Goal: Information Seeking & Learning: Learn about a topic

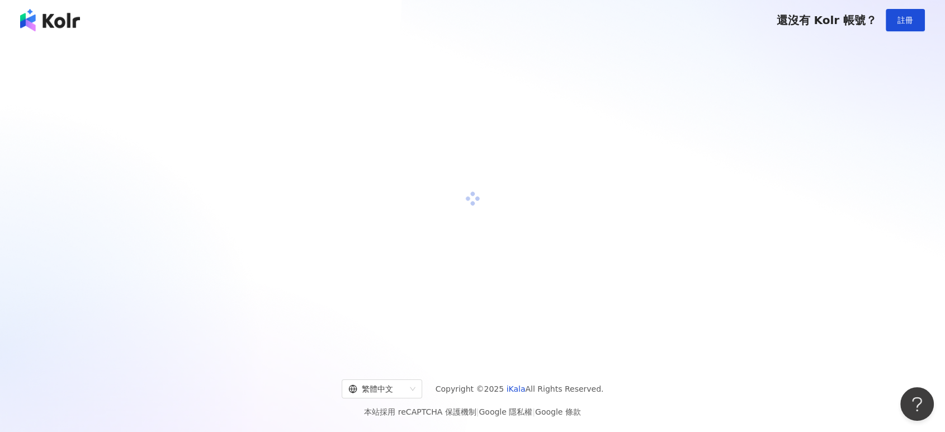
click at [506, 327] on div at bounding box center [472, 198] width 918 height 299
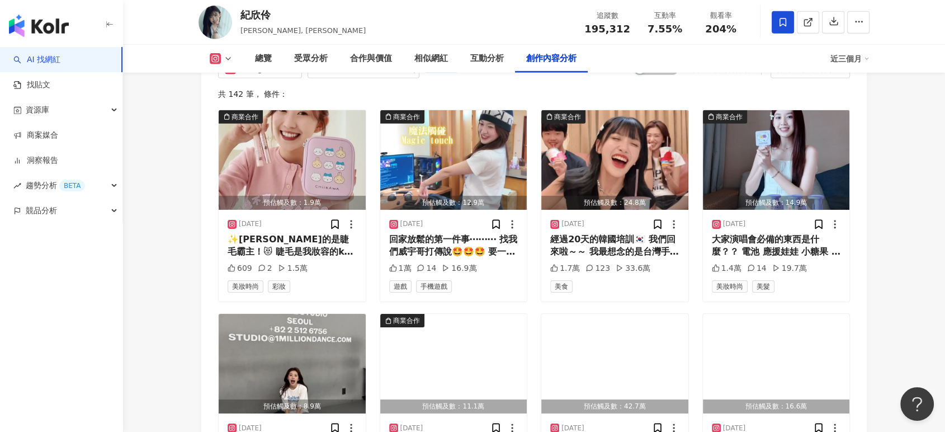
scroll to position [3414, 0]
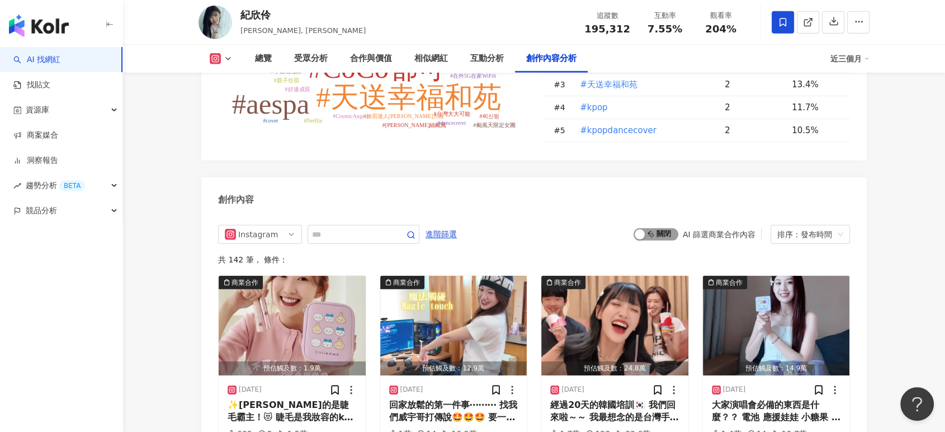
click at [656, 228] on span "啟動 關閉" at bounding box center [656, 234] width 45 height 12
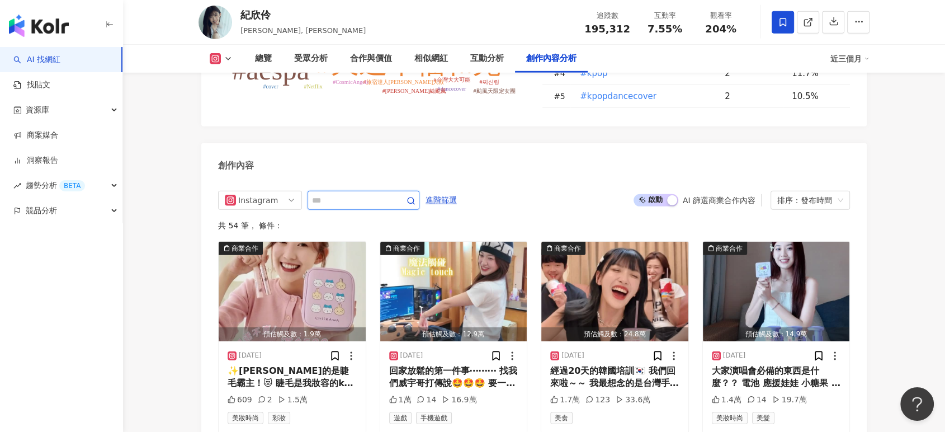
click at [369, 193] on input "text" at bounding box center [351, 199] width 78 height 13
type input "*"
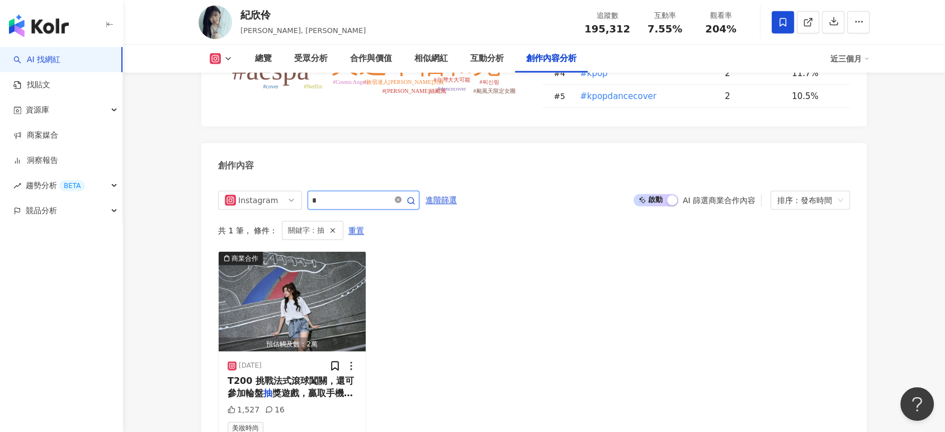
click at [401, 196] on icon "close-circle" at bounding box center [398, 199] width 7 height 7
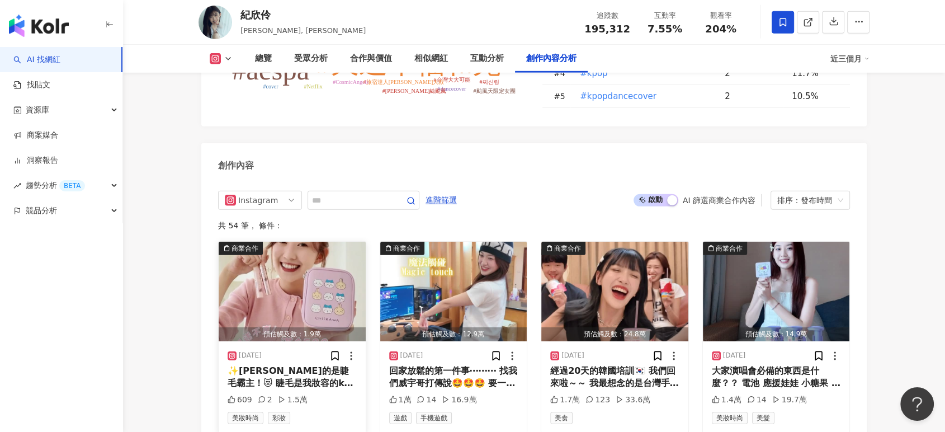
click at [263, 242] on img "button" at bounding box center [292, 292] width 147 height 100
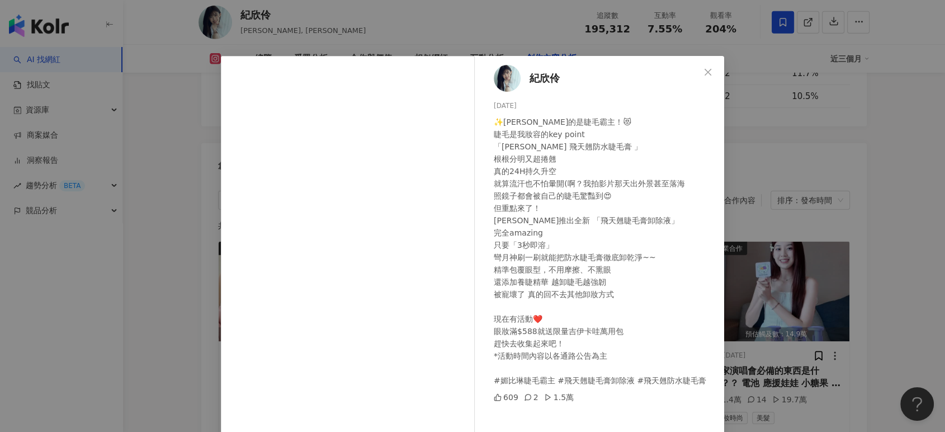
click at [752, 138] on div "[PERSON_NAME][DATE] ✨[PERSON_NAME]的是睫毛霸主！😻 睫毛是我妝容的key point 「[PERSON_NAME] 飛天翹防…" at bounding box center [472, 216] width 945 height 432
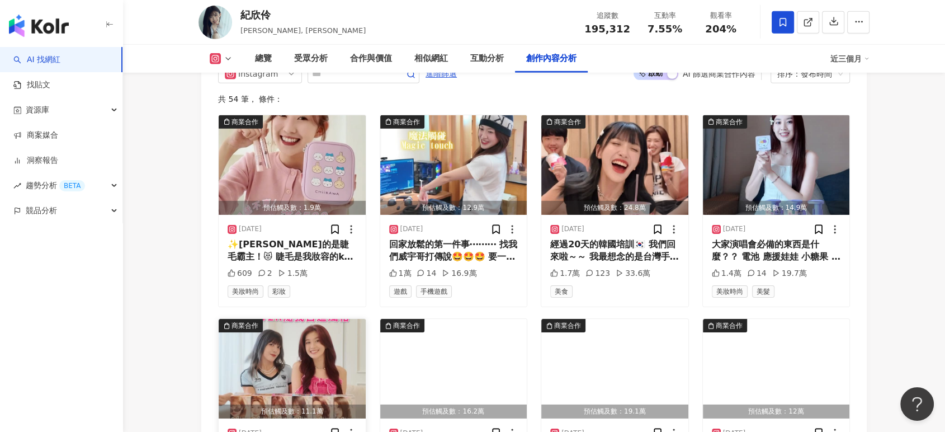
scroll to position [3510, 0]
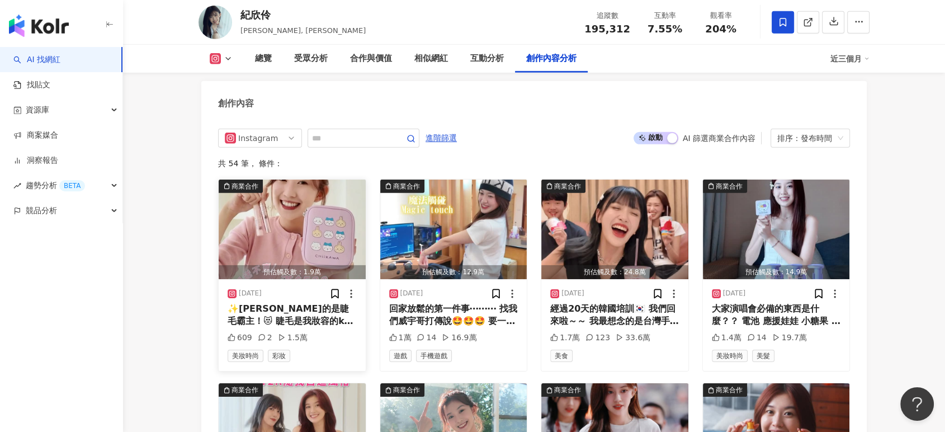
click at [285, 179] on img "button" at bounding box center [292, 229] width 147 height 100
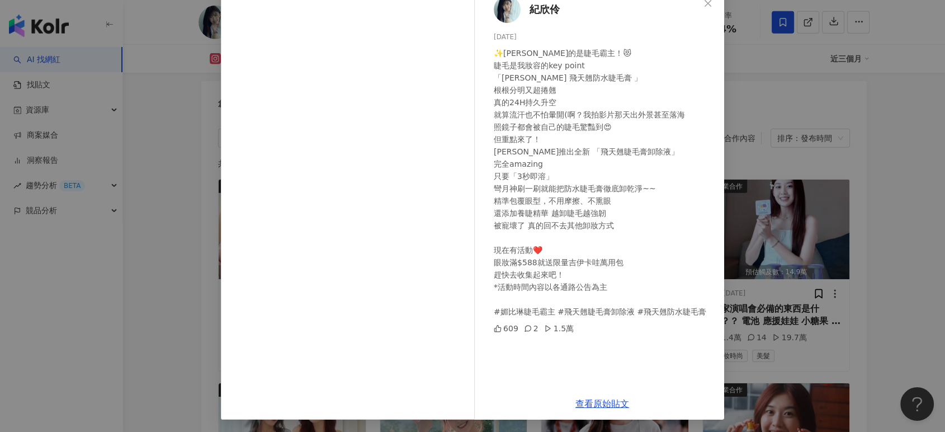
scroll to position [69, 0]
click at [603, 398] on link "查看原始貼文" at bounding box center [602, 403] width 54 height 11
click at [799, 177] on div "[PERSON_NAME][DATE] ✨[PERSON_NAME]的是睫毛霸主！😻 睫毛是我妝容的key point 「[PERSON_NAME] 飛天翹防…" at bounding box center [472, 216] width 945 height 432
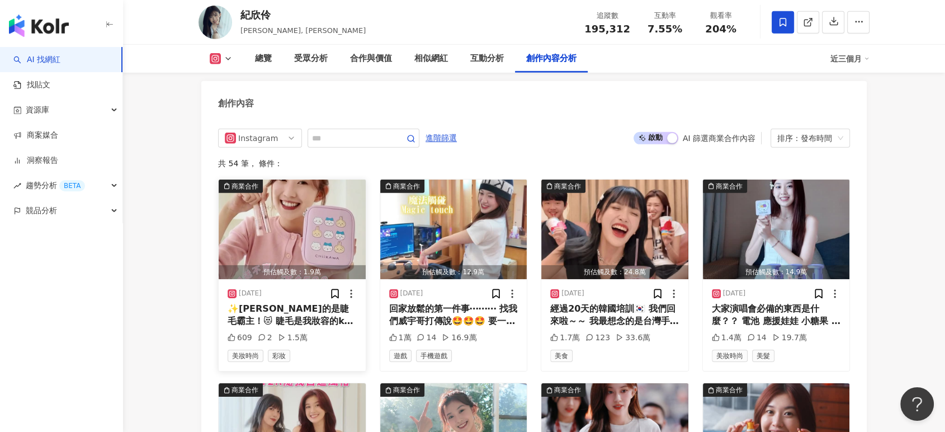
click at [264, 179] on img "button" at bounding box center [292, 229] width 147 height 100
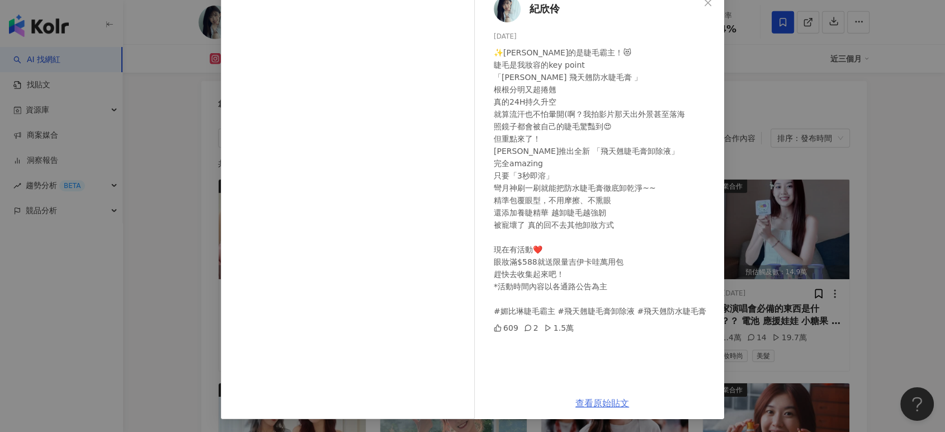
click at [615, 403] on link "查看原始貼文" at bounding box center [602, 403] width 54 height 11
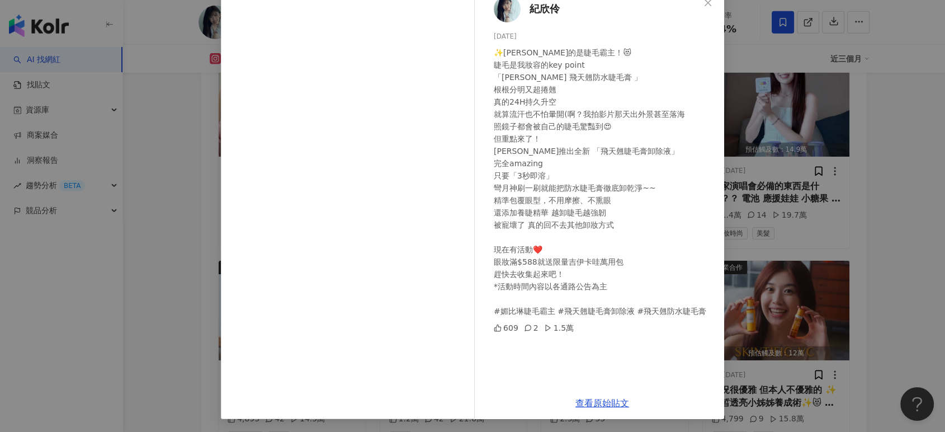
scroll to position [3634, 0]
click at [824, 155] on div "[PERSON_NAME][DATE] ✨[PERSON_NAME]的是睫毛霸主！😻 睫毛是我妝容的key point 「[PERSON_NAME] 飛天翹防…" at bounding box center [472, 216] width 945 height 432
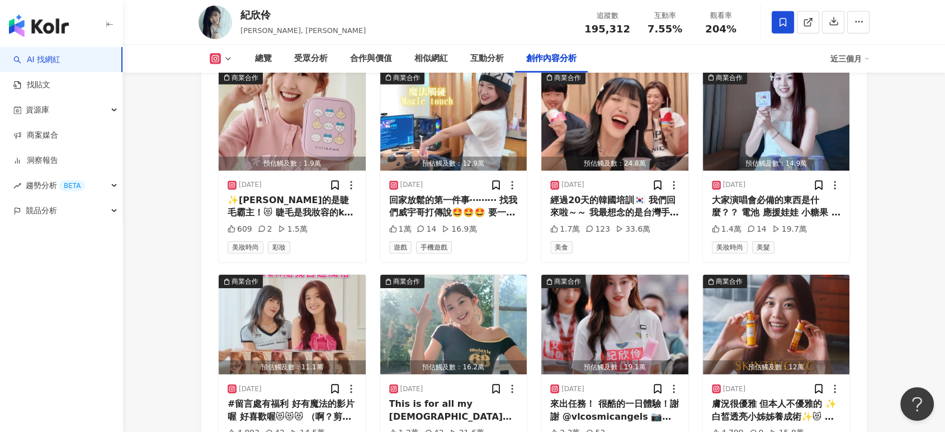
scroll to position [3572, 0]
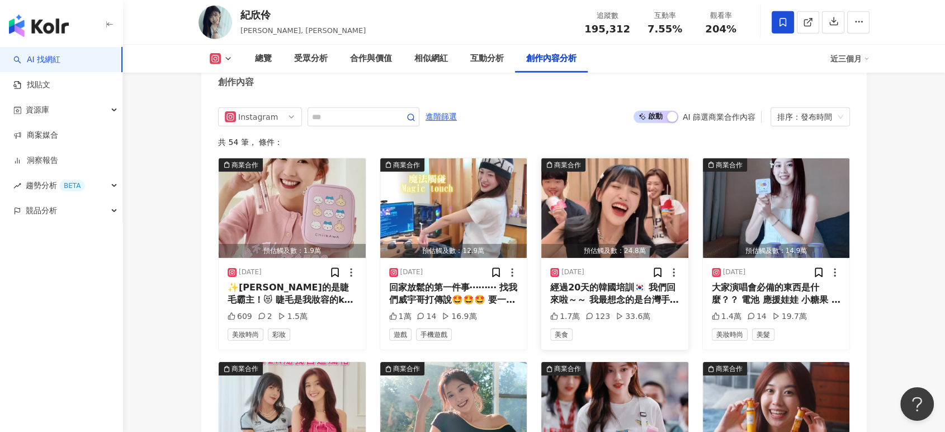
scroll to position [3510, 0]
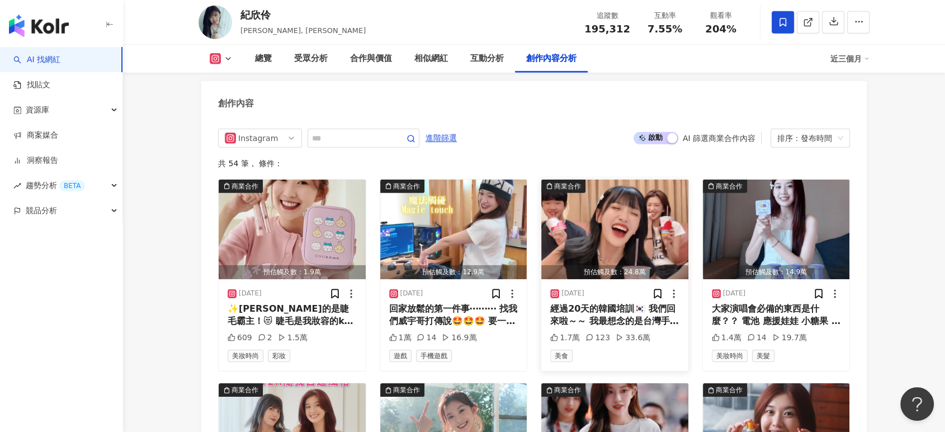
click at [612, 179] on img "button" at bounding box center [614, 229] width 147 height 100
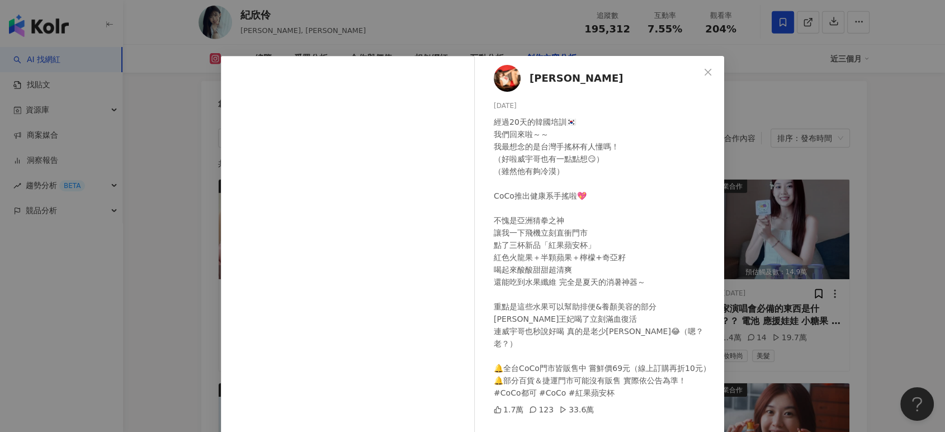
scroll to position [69, 0]
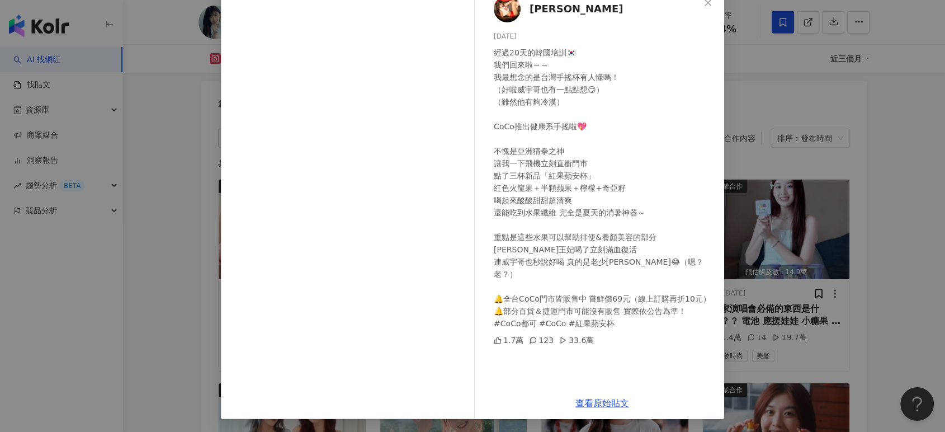
click at [844, 193] on div "[PERSON_NAME] [DATE] 經過20天的韓國培訓🇰🇷 我們回來啦～～ 我最想念的是台灣手搖杯有人懂嗎！ （好啦威宇哥也有一點點想😏） （雖然他有…" at bounding box center [472, 216] width 945 height 432
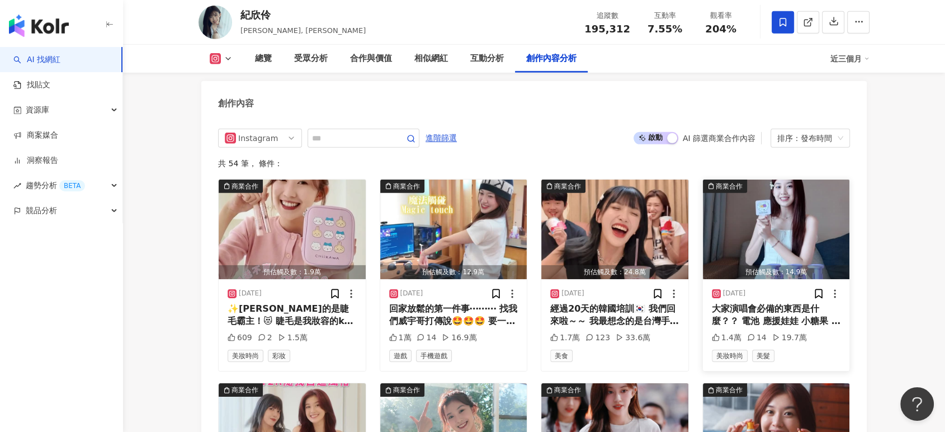
click at [811, 179] on img "button" at bounding box center [776, 229] width 147 height 100
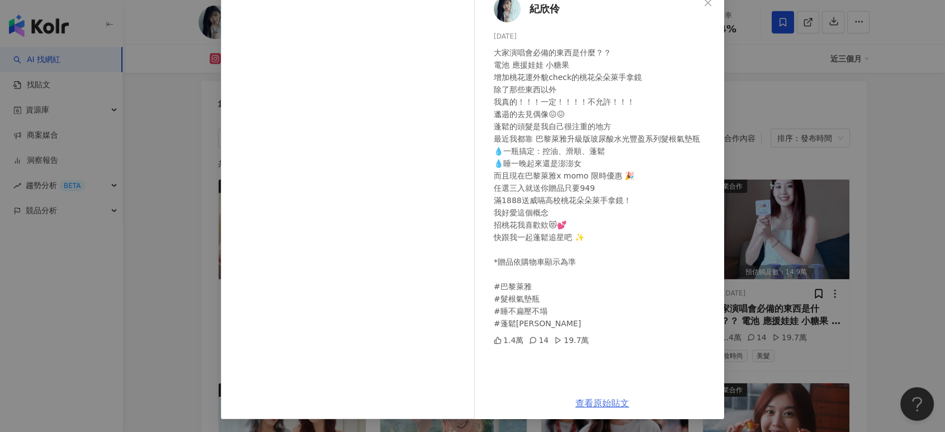
click at [597, 398] on link "查看原始貼文" at bounding box center [602, 403] width 54 height 11
click at [802, 129] on div "[PERSON_NAME][DATE] 大家演唱會必備的東西是什麼？？ 電池 應援娃娃 小糖果 增加桃花運外貌check的桃花朵朵萊手拿鏡 除了那些東西以外 …" at bounding box center [472, 216] width 945 height 432
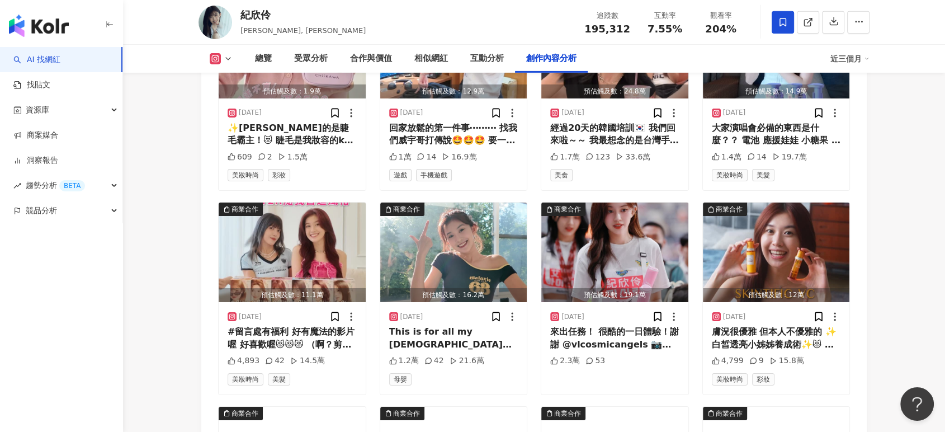
scroll to position [3758, 0]
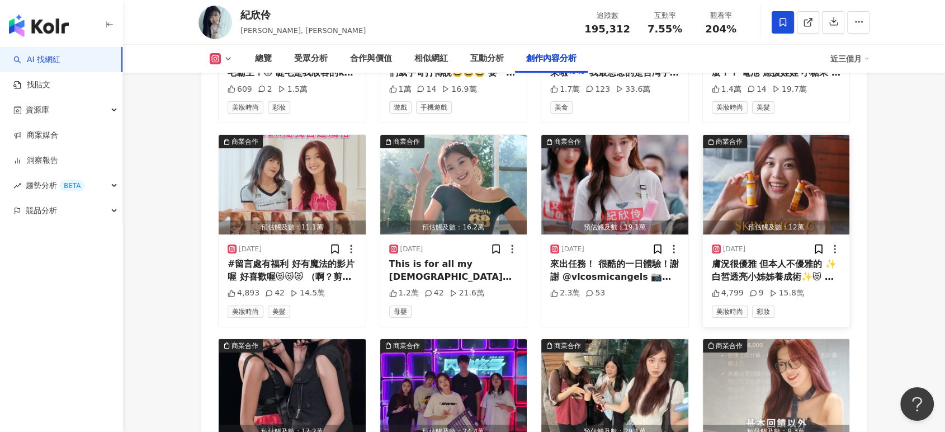
click at [805, 220] on div "預估觸及數：12萬" at bounding box center [776, 227] width 147 height 14
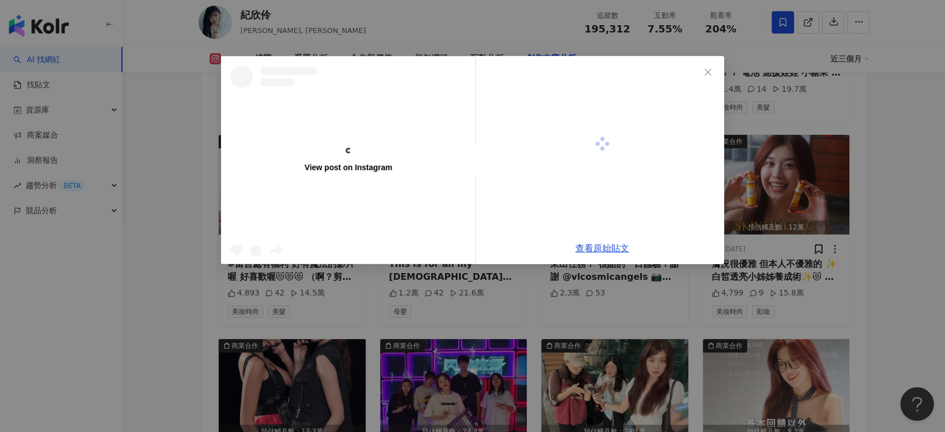
click at [809, 126] on div "View post on Instagram 查看原始貼文" at bounding box center [472, 216] width 945 height 432
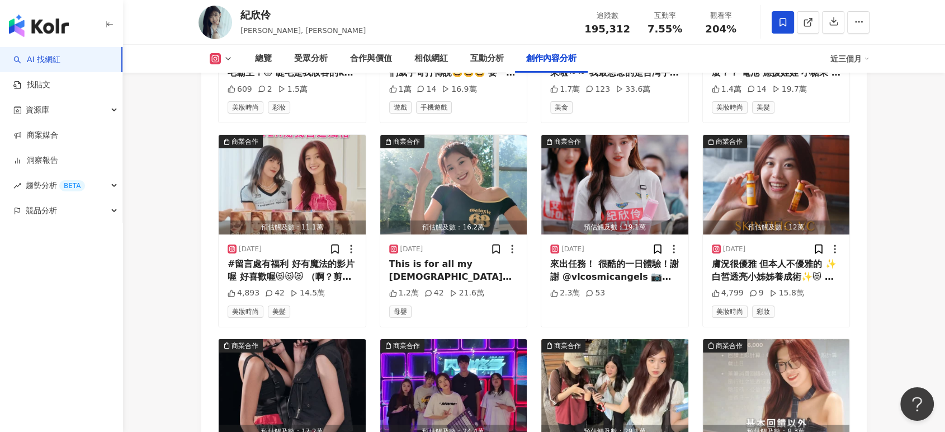
click at [809, 135] on img "button" at bounding box center [776, 185] width 147 height 100
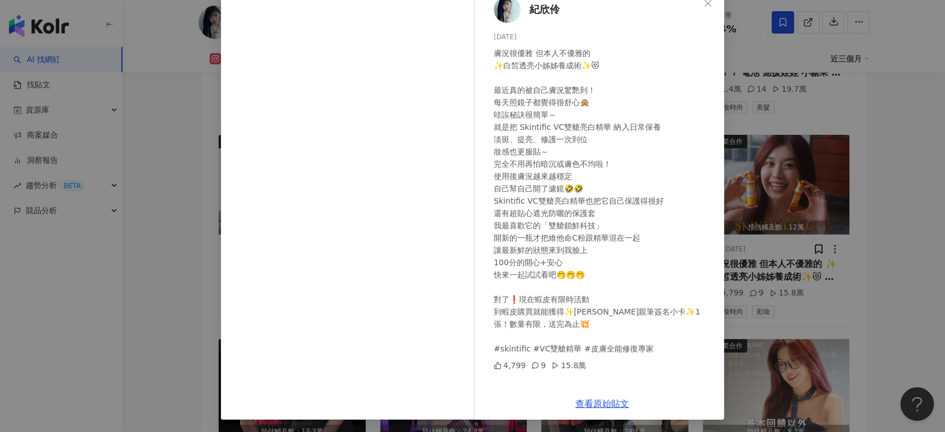
scroll to position [69, 0]
click at [596, 404] on link "查看原始貼文" at bounding box center [602, 403] width 54 height 11
click at [751, 66] on div "[PERSON_NAME][DATE] 膚況很優雅 但本人不優雅的 ✨白皙透亮小姊姊養成術✨😻 最近真的被自己膚況驚艷到！ 每天照鏡子都覺得很舒心🙊 哇誒秘訣…" at bounding box center [472, 216] width 945 height 432
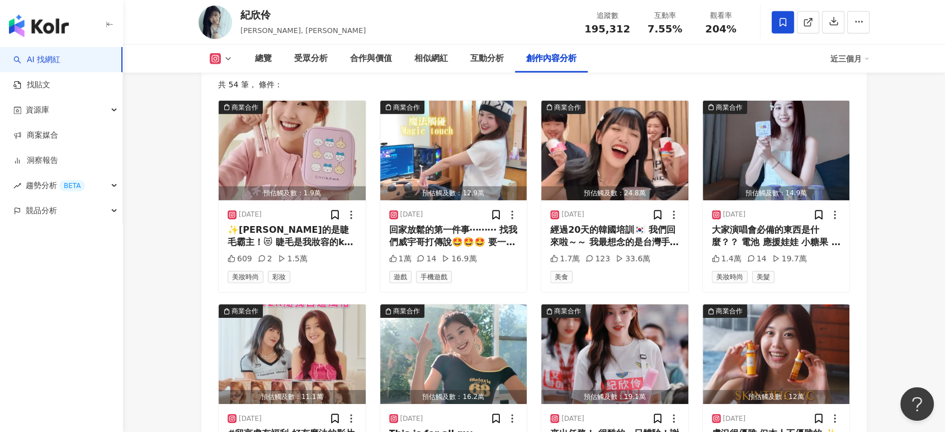
scroll to position [3696, 0]
